Goal: Information Seeking & Learning: Learn about a topic

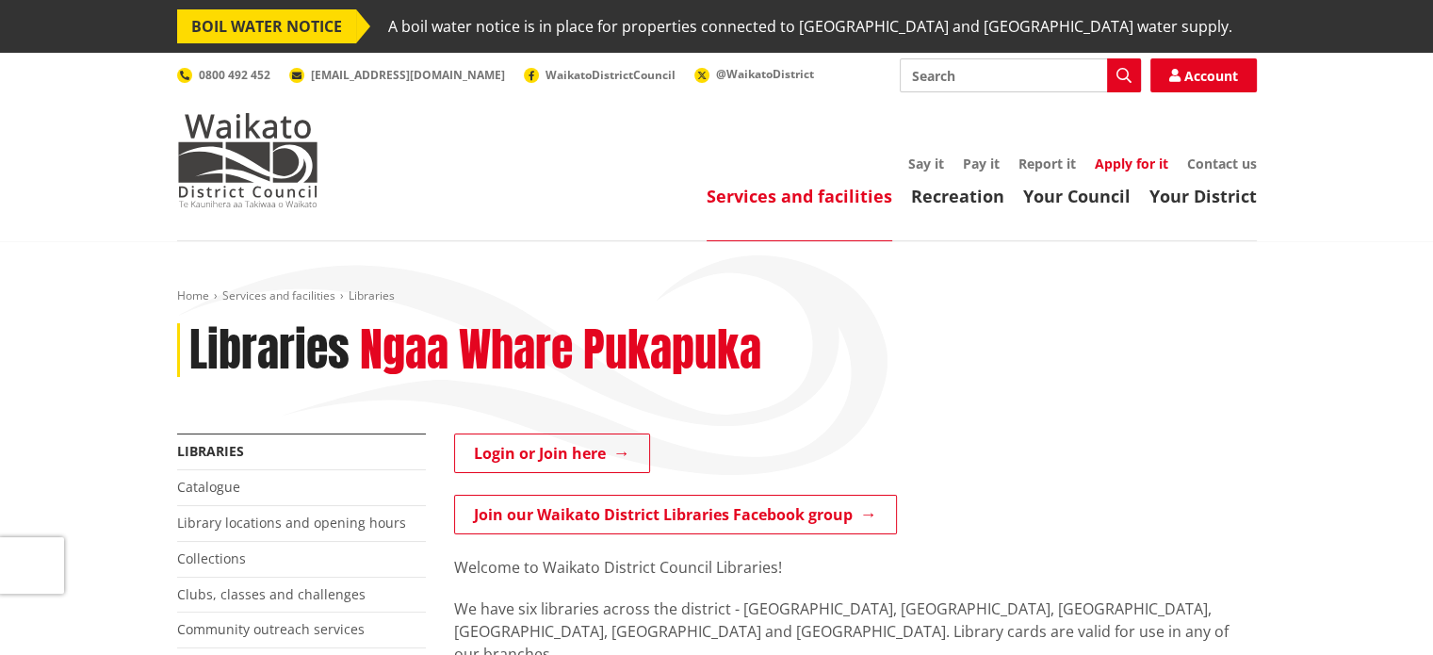
click at [1123, 161] on link "Apply for it" at bounding box center [1131, 164] width 73 height 18
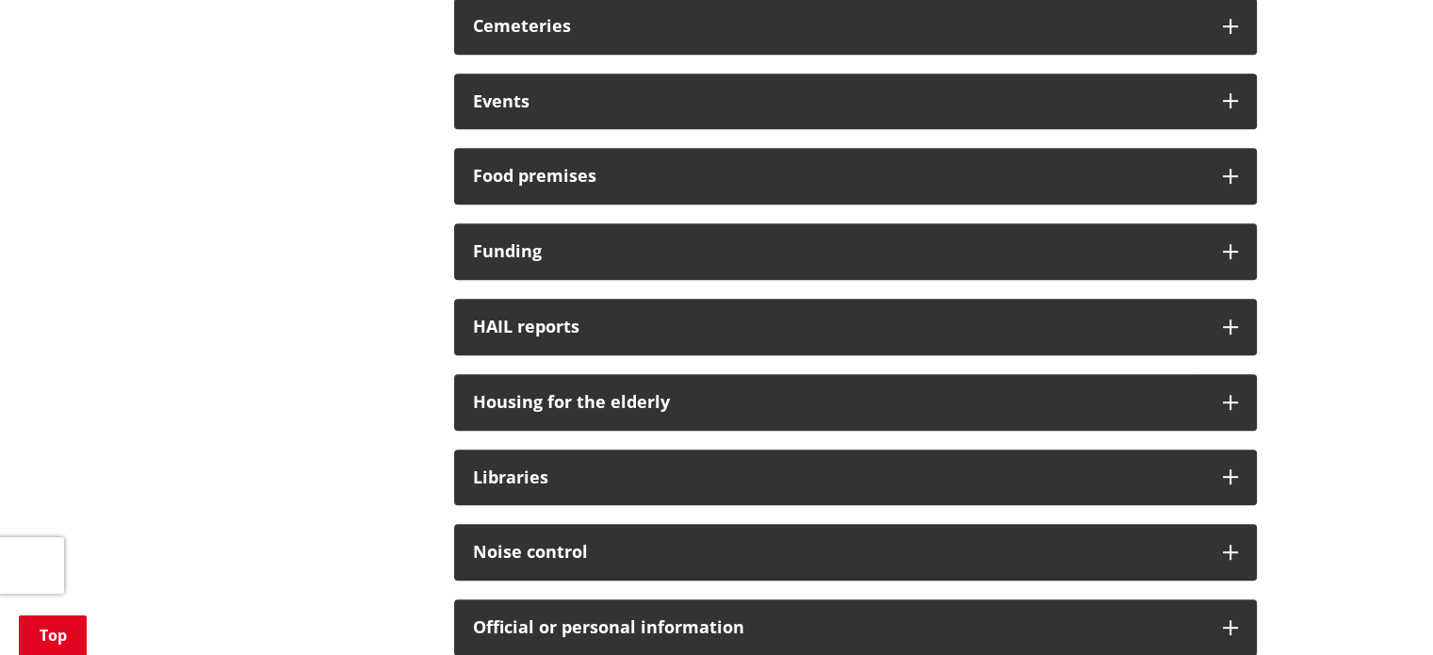
scroll to position [935, 0]
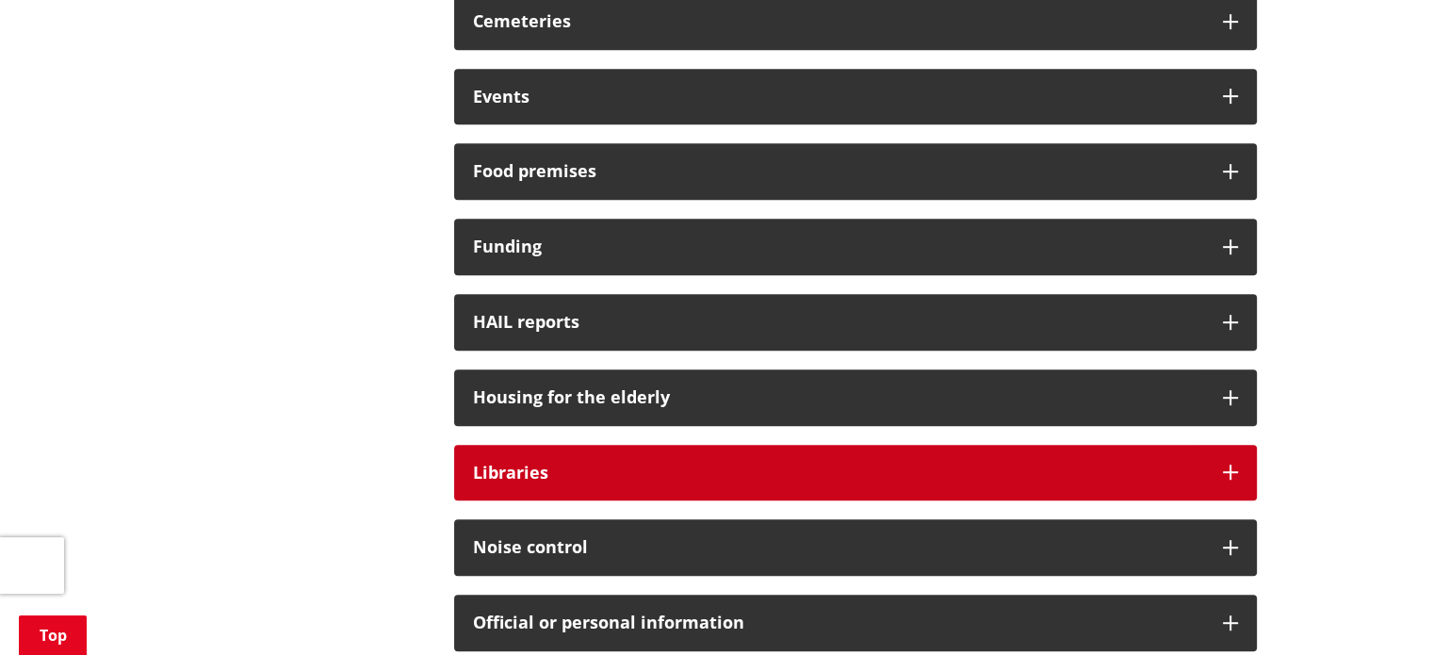
click at [1225, 468] on icon at bounding box center [1230, 471] width 15 height 15
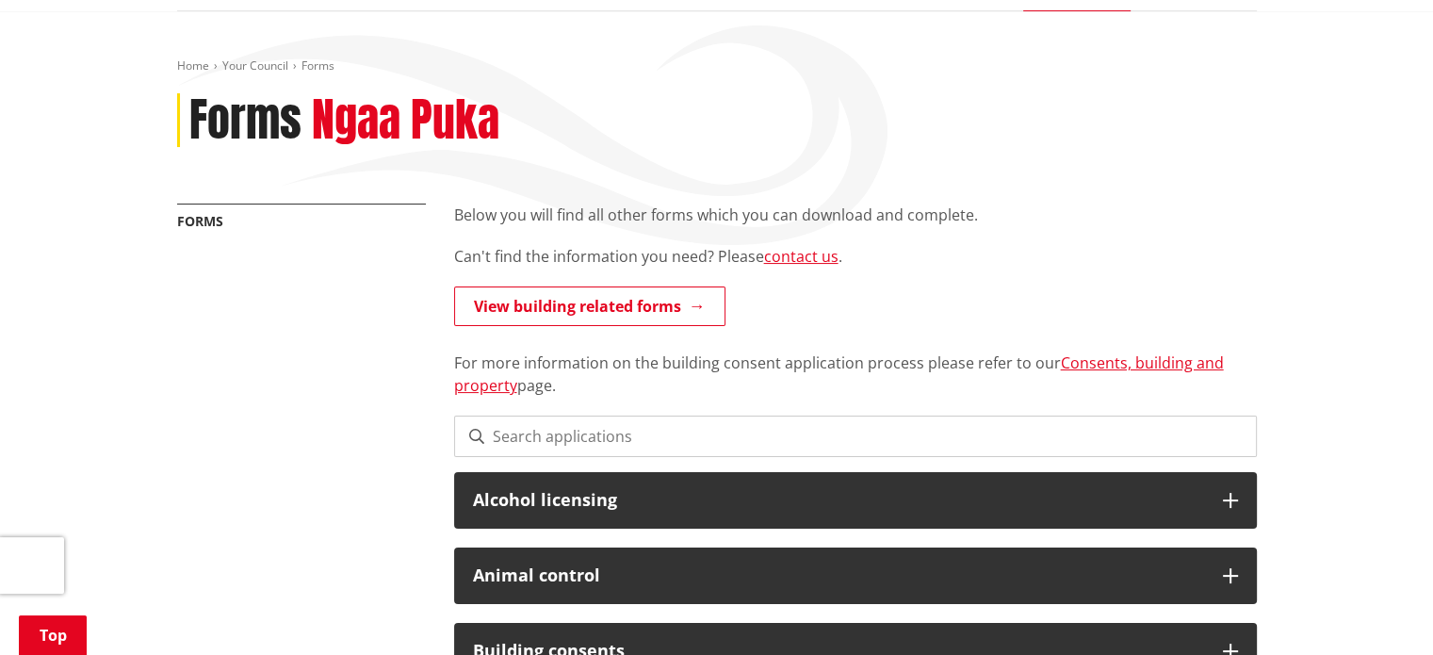
scroll to position [0, 0]
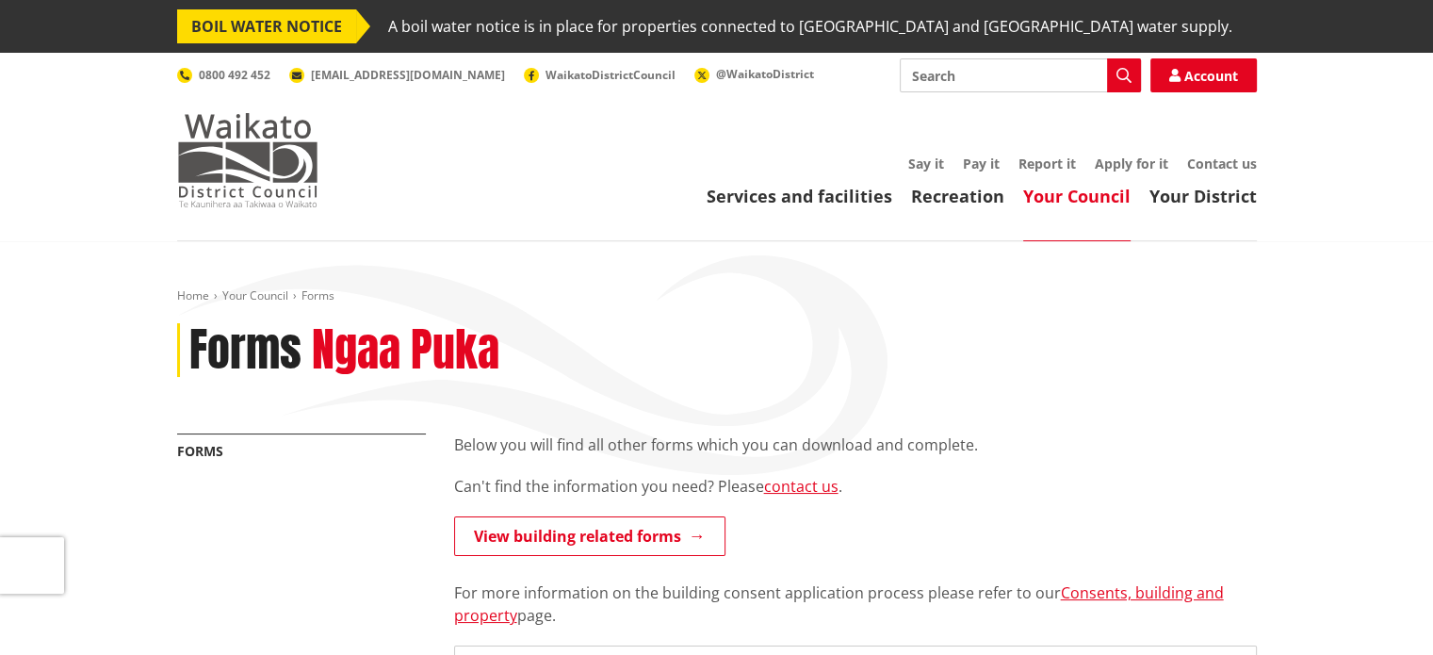
click at [271, 134] on img at bounding box center [247, 160] width 141 height 94
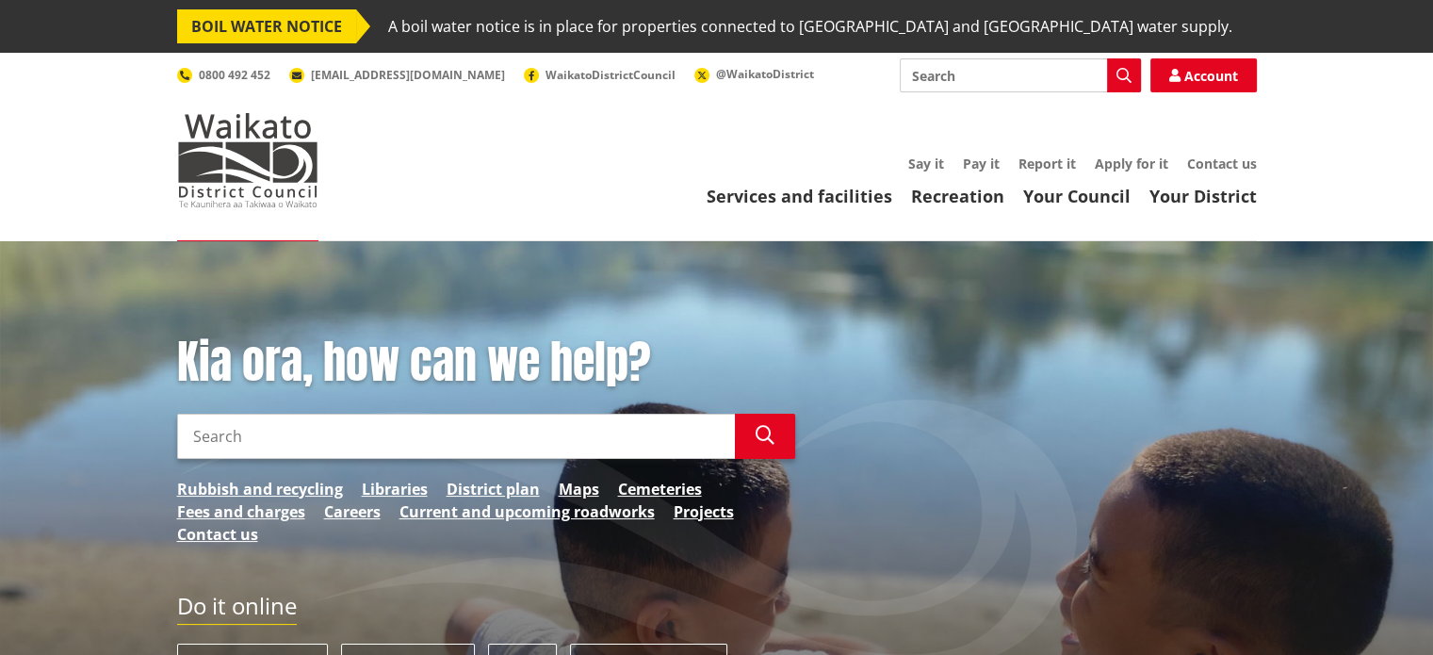
click at [922, 80] on input "Search" at bounding box center [1020, 75] width 241 height 34
type input "jobs"
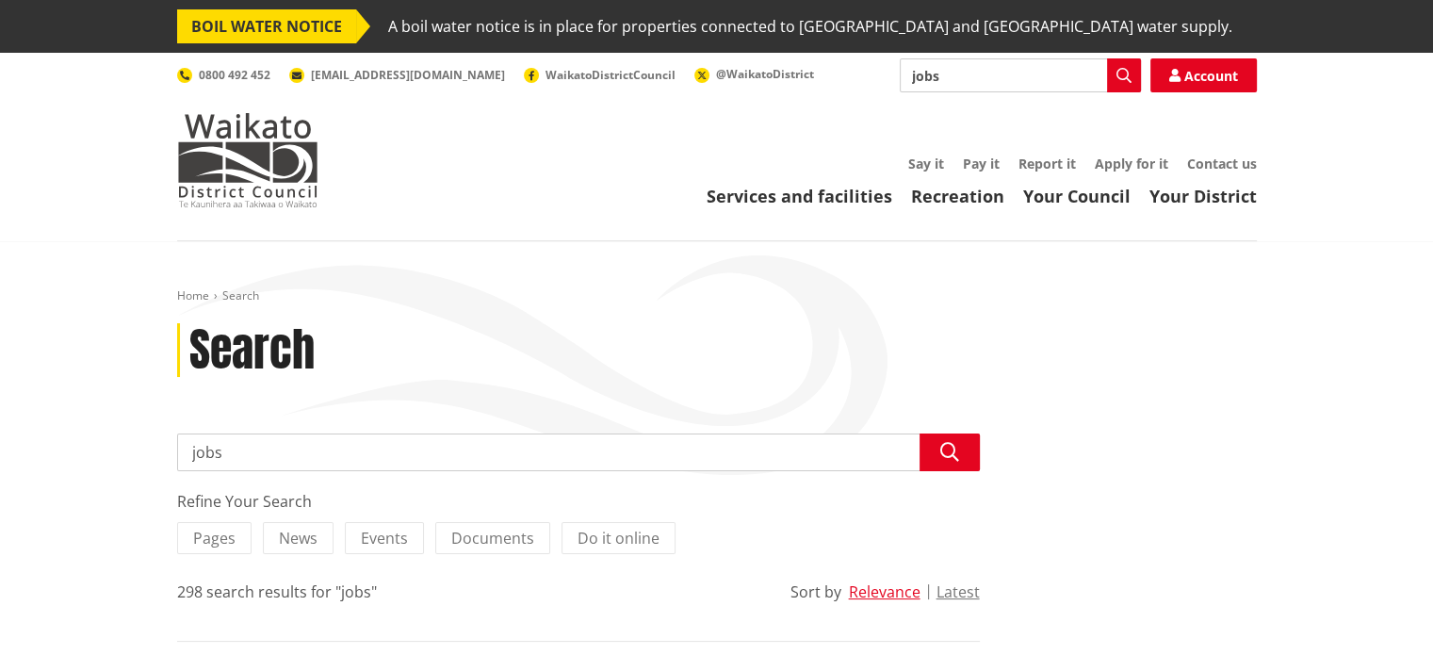
click at [200, 453] on input "jobs" at bounding box center [578, 452] width 803 height 38
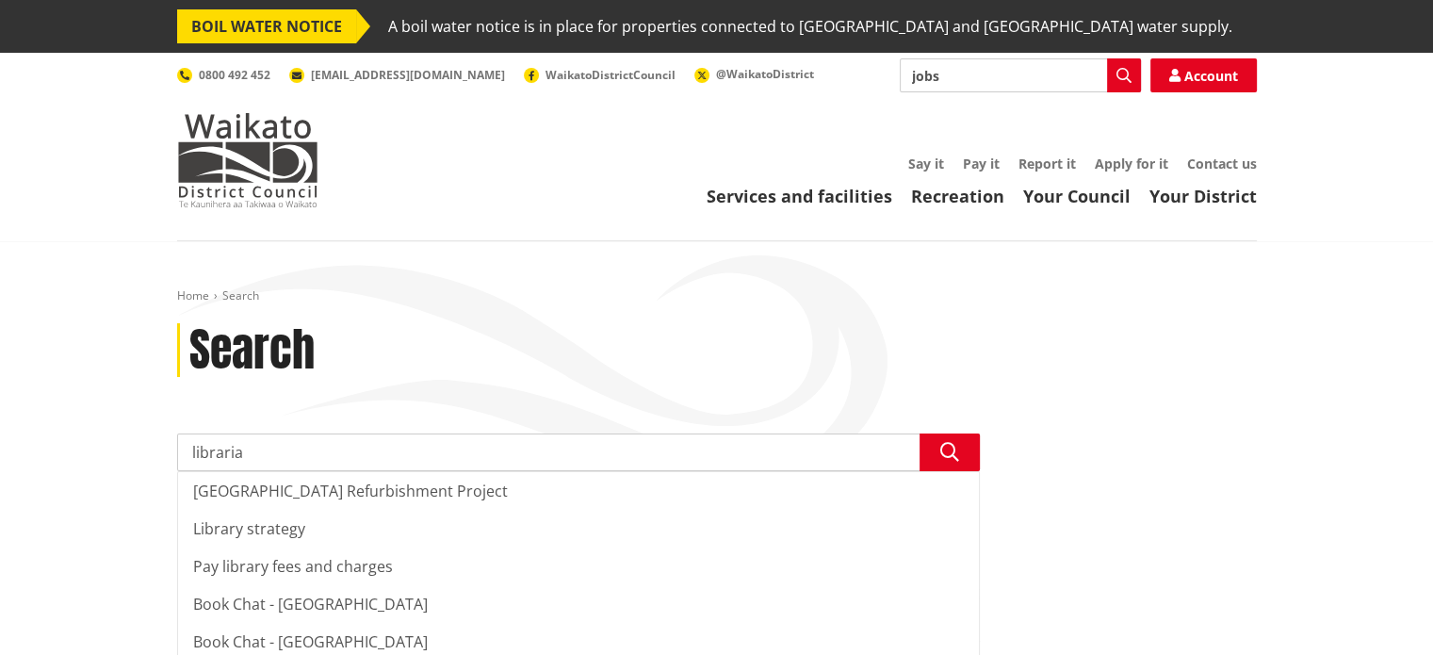
type input "librarian"
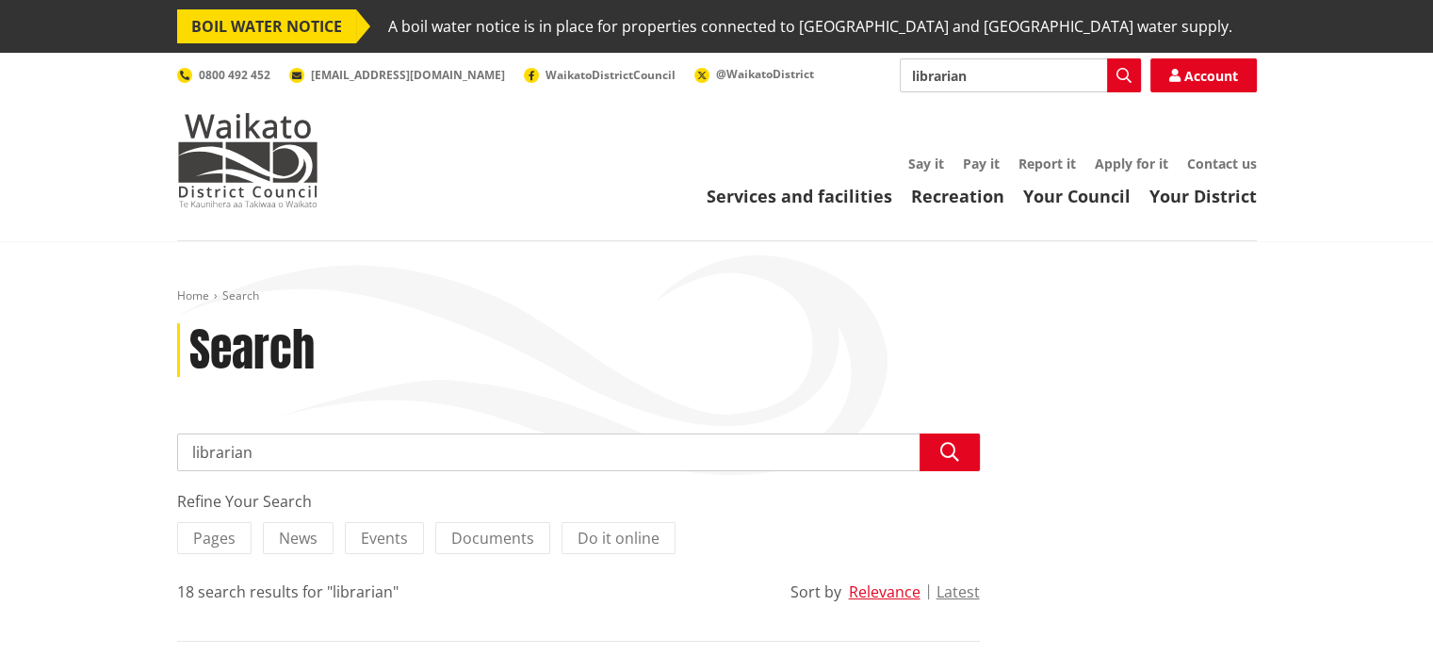
click at [211, 450] on input "librarian" at bounding box center [578, 452] width 803 height 38
type input "vancancies"
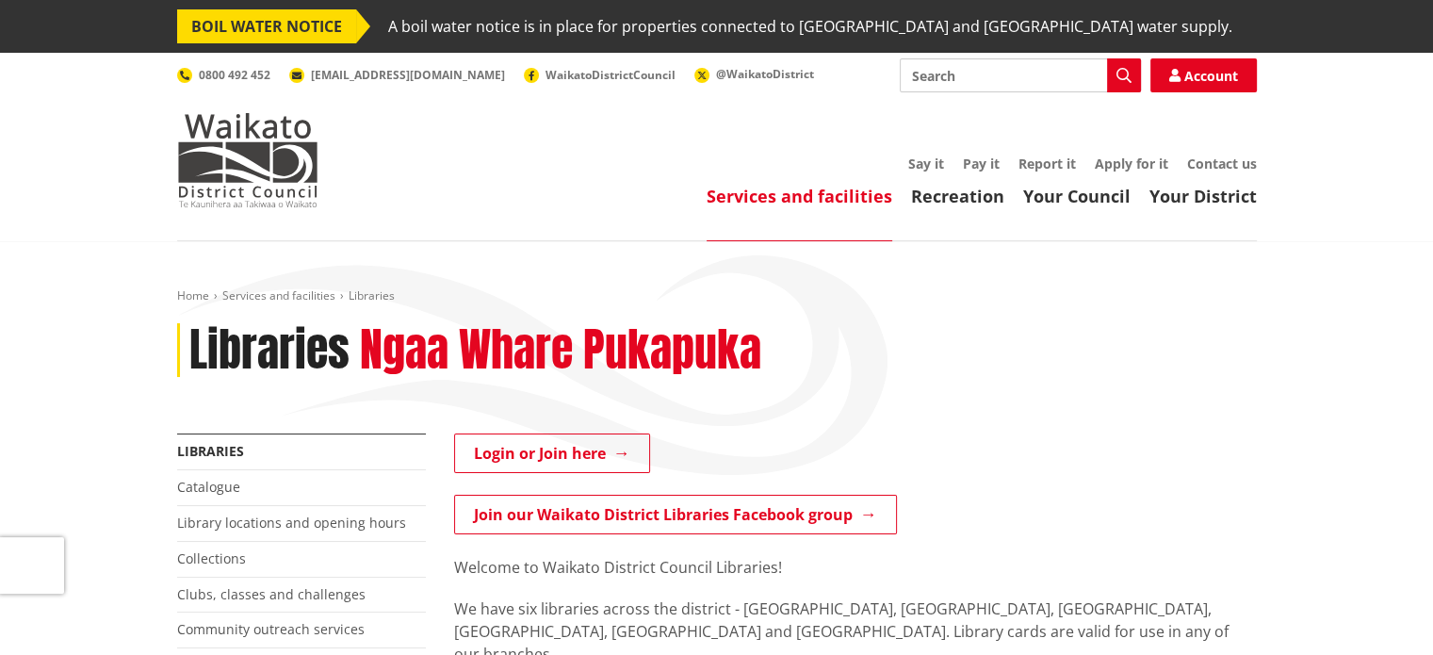
click at [930, 71] on input "Search" at bounding box center [1020, 75] width 241 height 34
type input "vacancies"
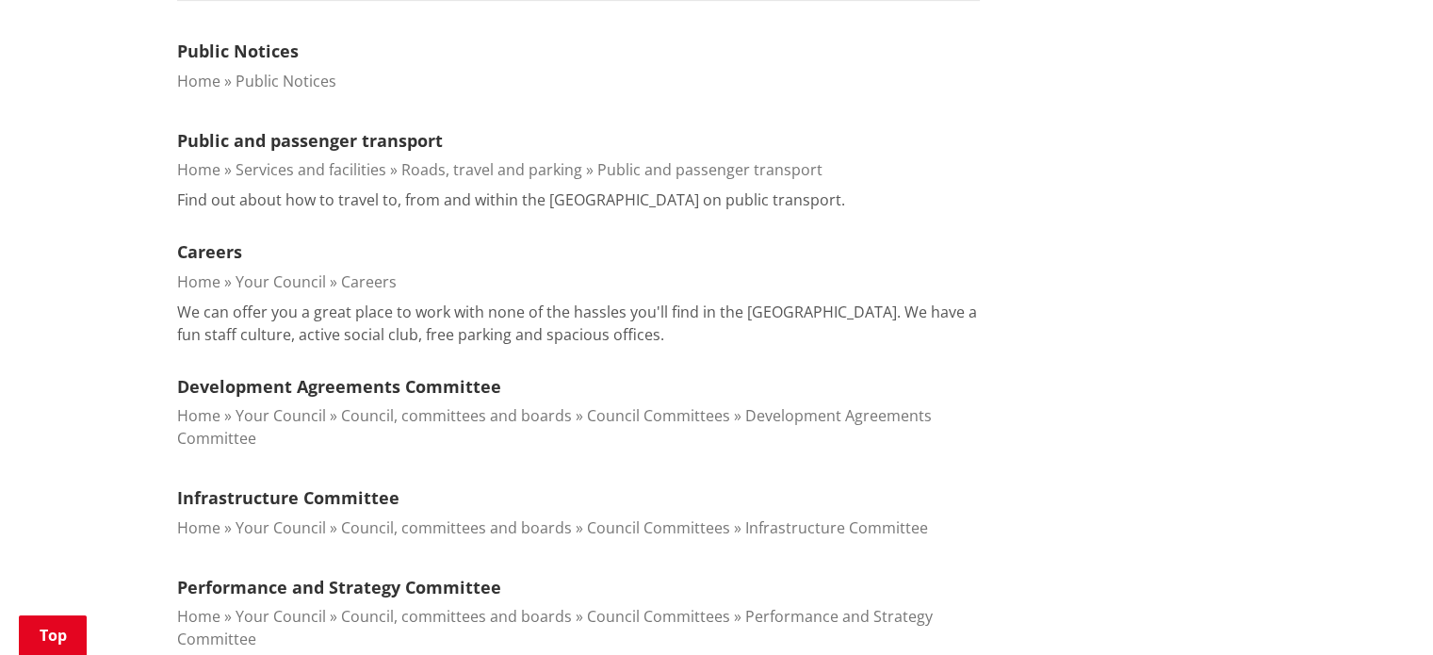
scroll to position [646, 0]
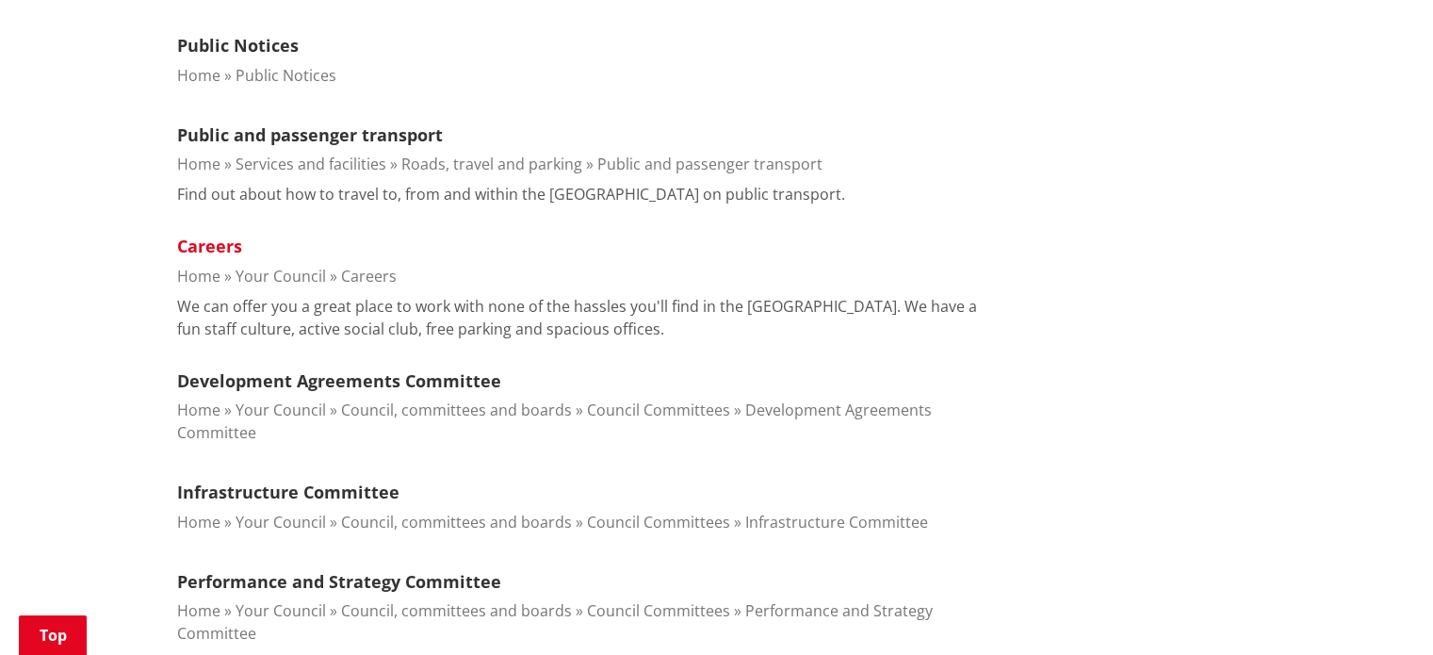
click at [215, 244] on link "Careers" at bounding box center [209, 246] width 65 height 23
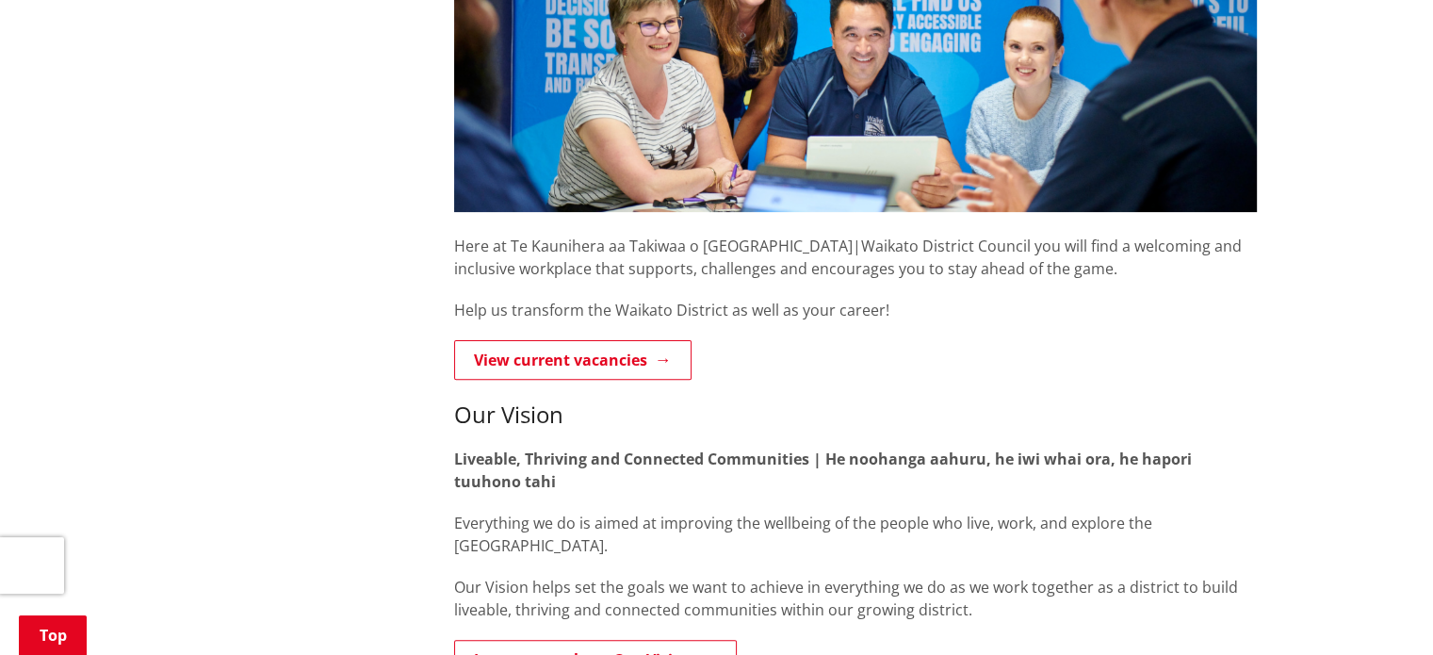
scroll to position [524, 0]
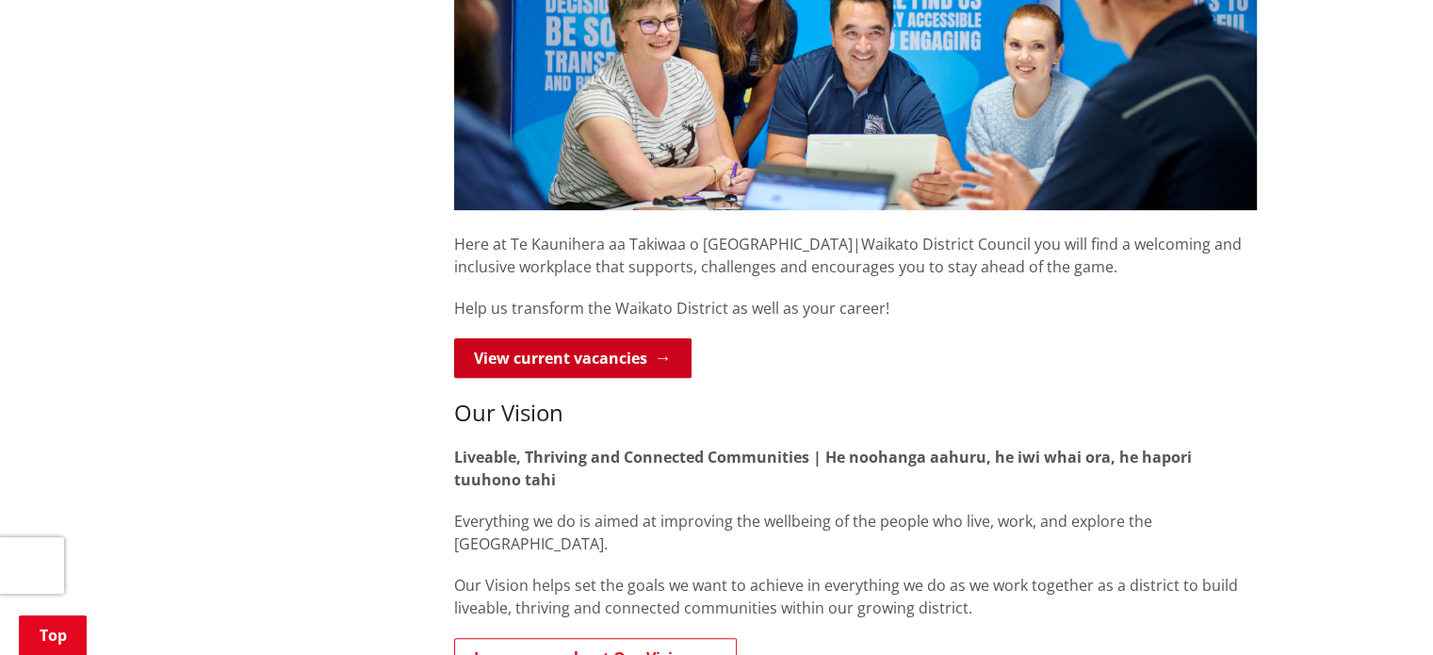
click at [558, 357] on link "View current vacancies" at bounding box center [572, 358] width 237 height 40
